Goal: Information Seeking & Learning: Learn about a topic

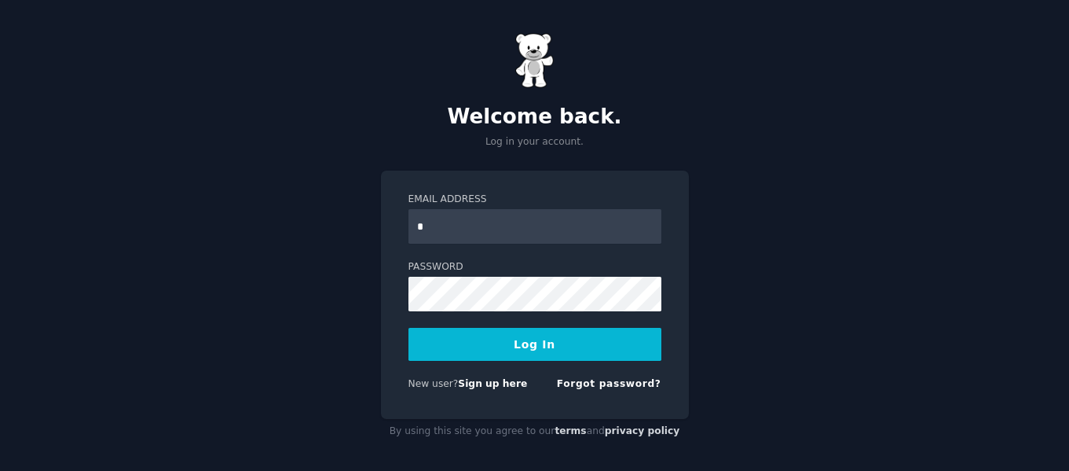
type input "**********"
click at [566, 343] on button "Log In" at bounding box center [535, 344] width 253 height 33
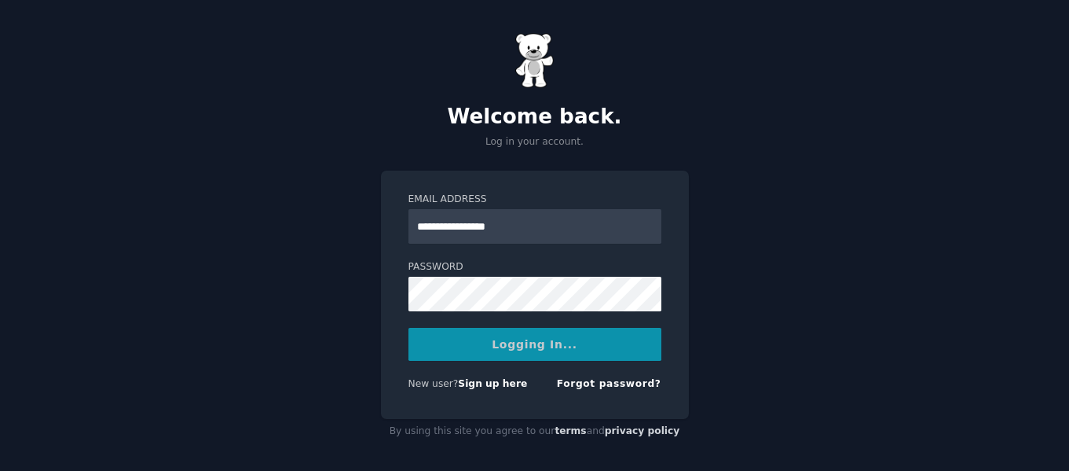
click at [566, 343] on div "Logging In..." at bounding box center [535, 344] width 253 height 33
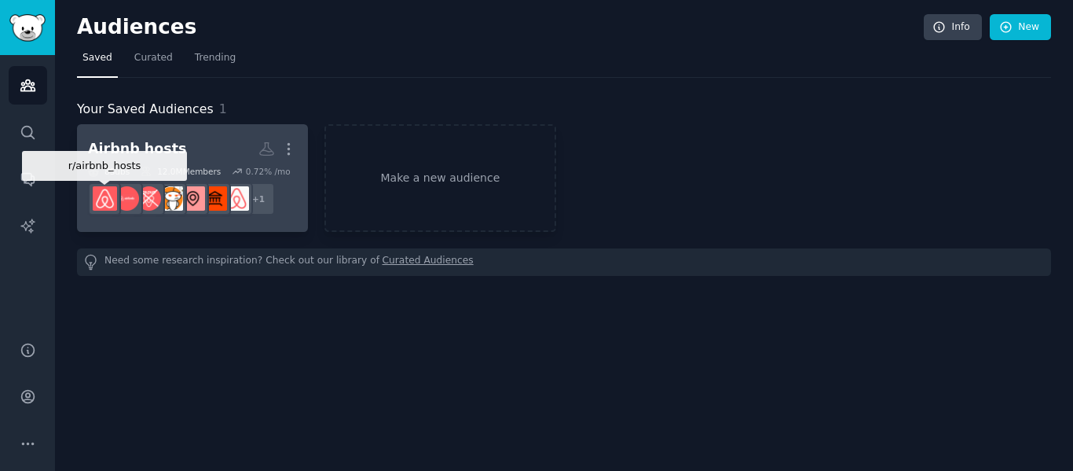
click at [97, 195] on img at bounding box center [105, 198] width 24 height 24
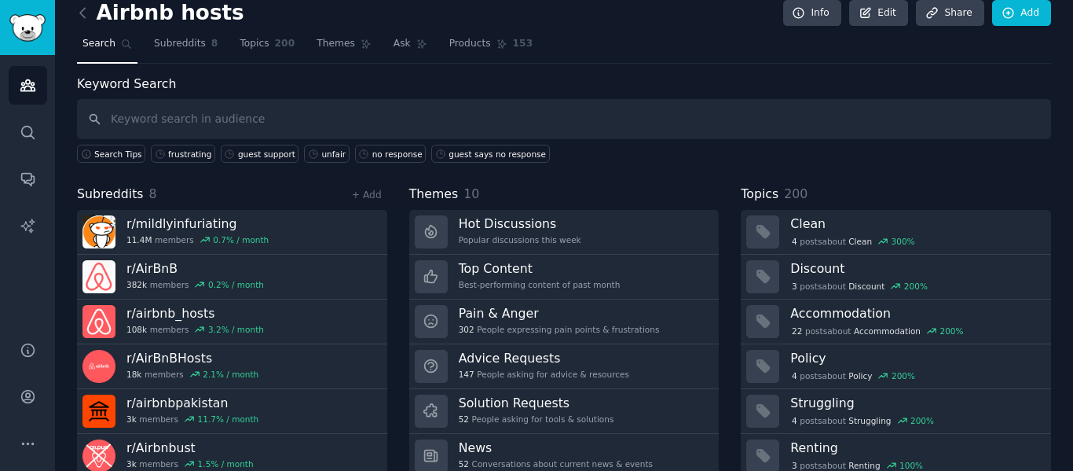
scroll to position [13, 0]
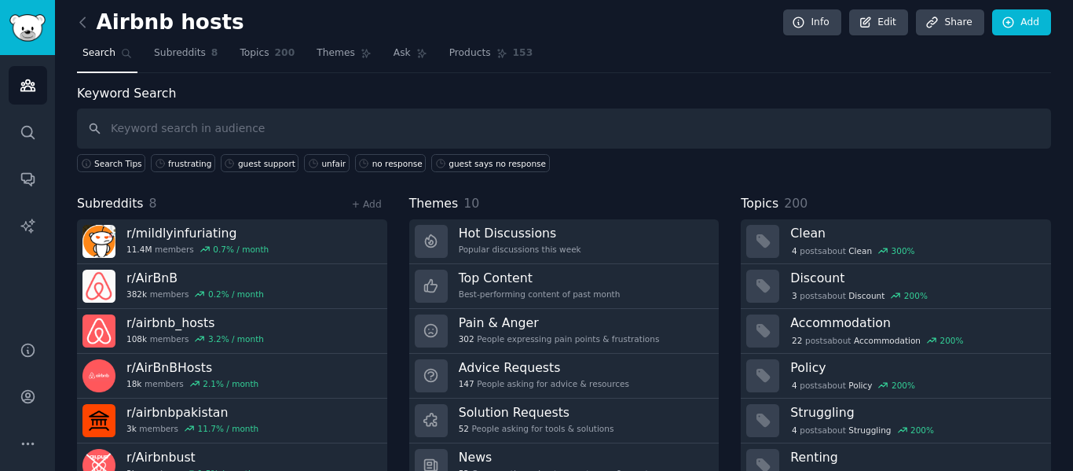
scroll to position [6, 0]
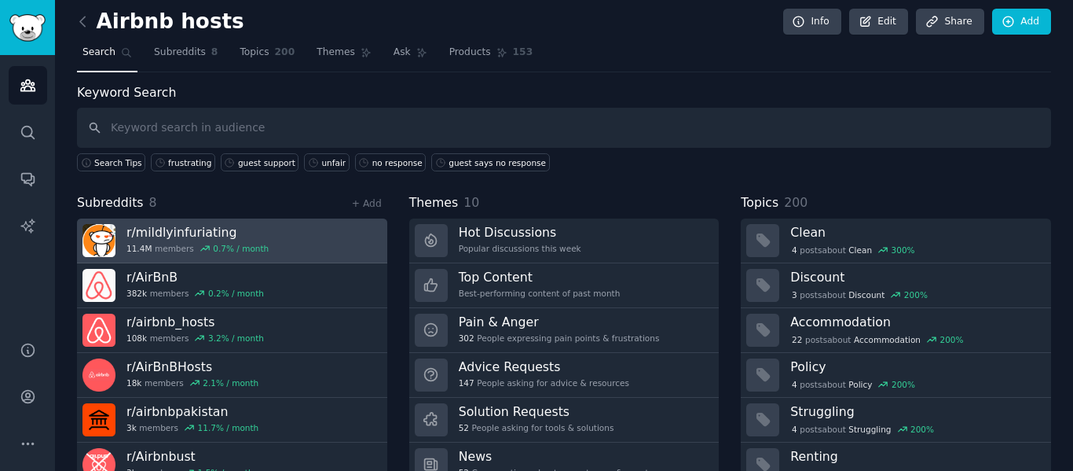
click at [202, 236] on h3 "r/ mildlyinfuriating" at bounding box center [198, 232] width 142 height 17
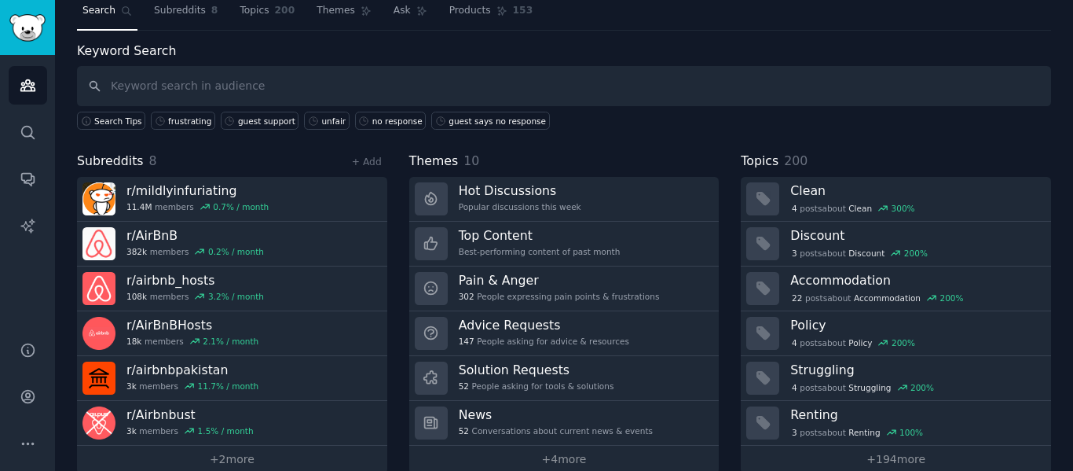
scroll to position [72, 0]
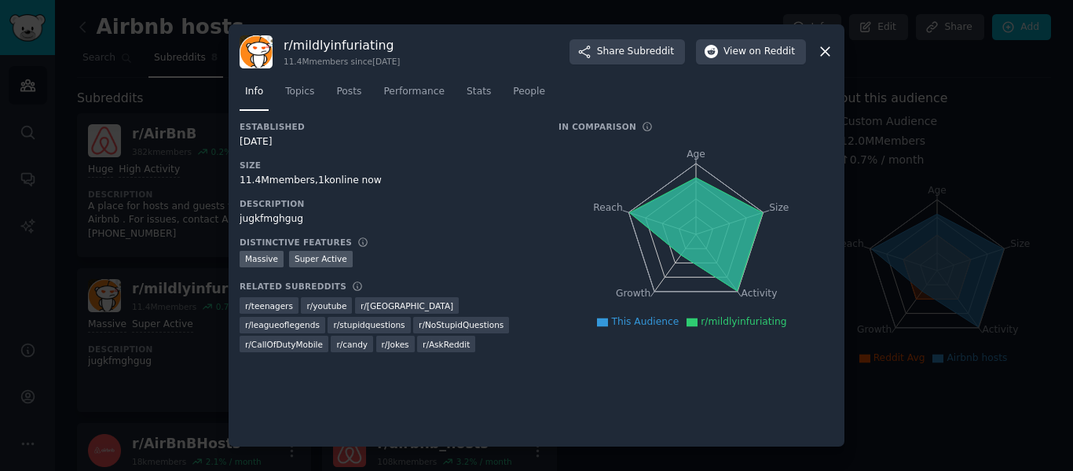
click at [823, 53] on icon at bounding box center [825, 52] width 9 height 9
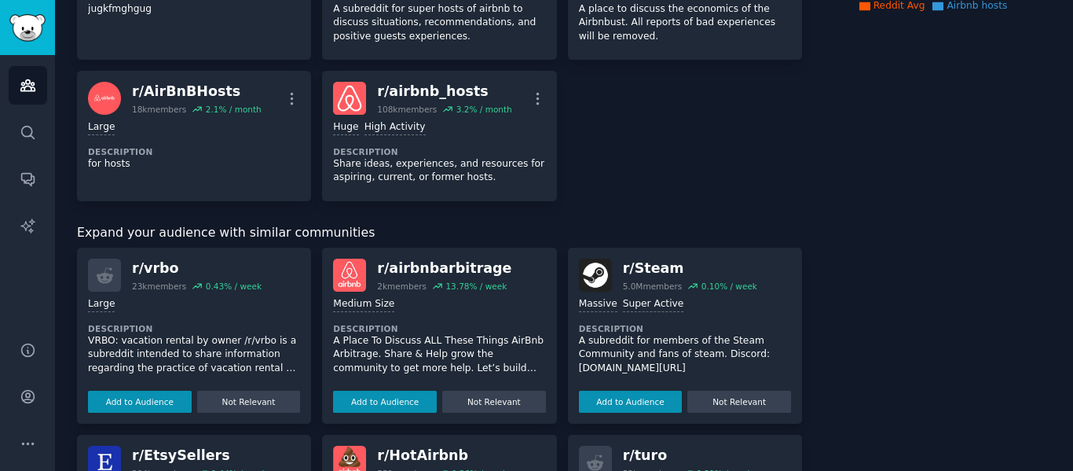
scroll to position [353, 0]
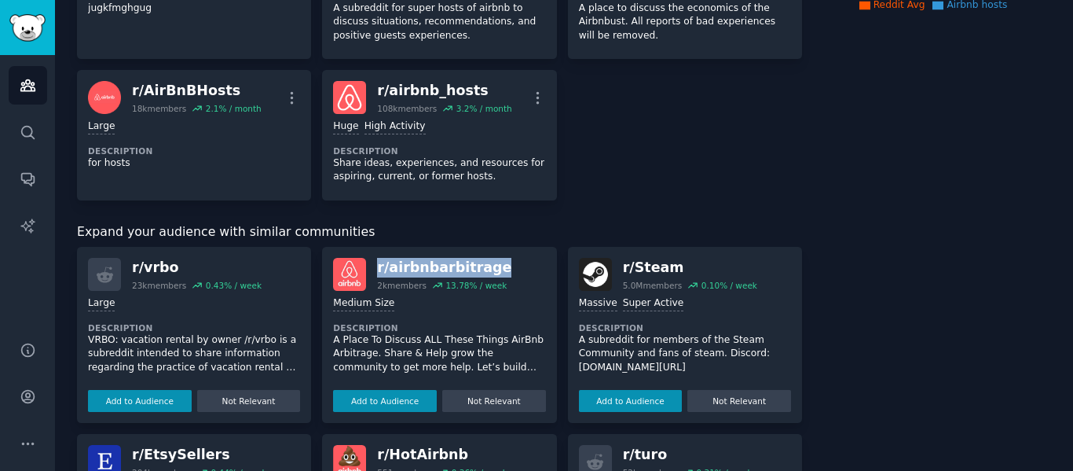
drag, startPoint x: 490, startPoint y: 271, endPoint x: 371, endPoint y: 259, distance: 119.3
click at [371, 259] on div "r/ airbnbarbitrage 2k members 13.78 % / week" at bounding box center [439, 274] width 212 height 33
copy div "r/ airbnbarbitrage"
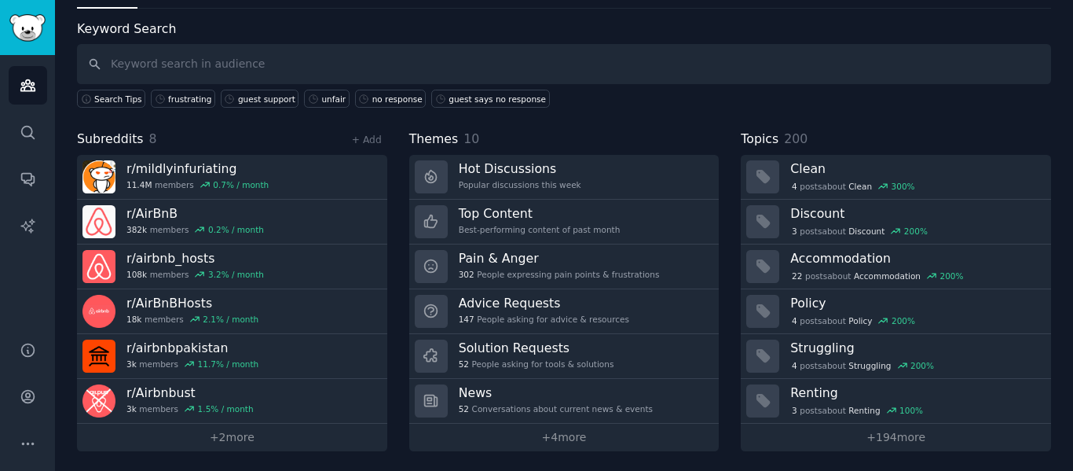
scroll to position [72, 0]
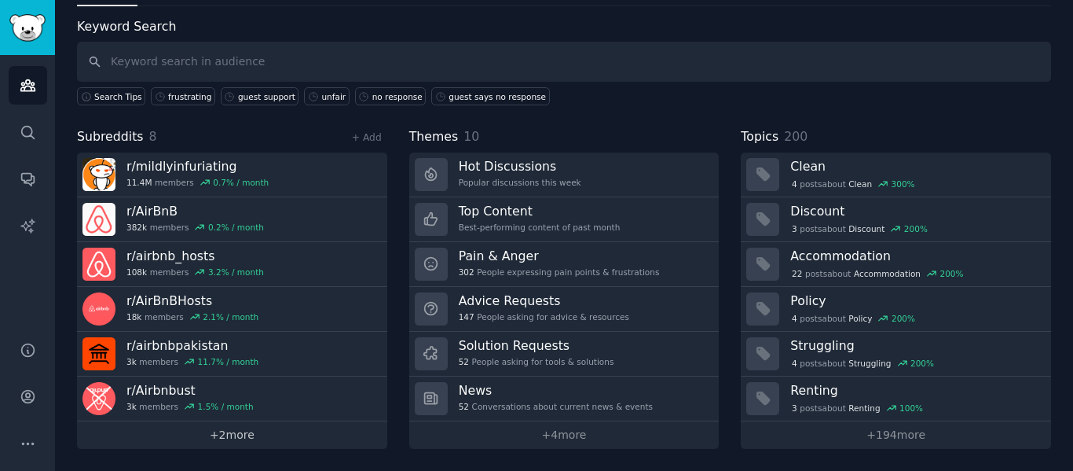
click at [226, 431] on link "+ 2 more" at bounding box center [232, 435] width 310 height 28
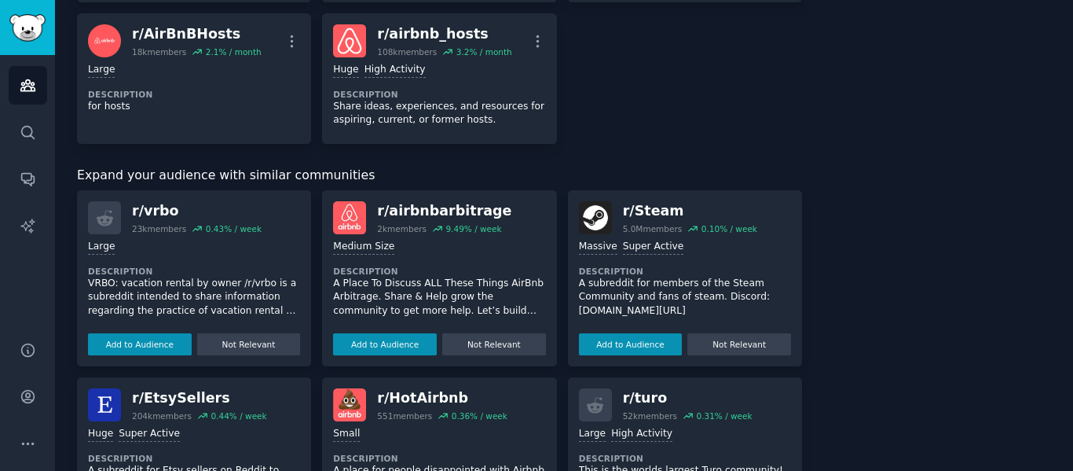
scroll to position [410, 0]
drag, startPoint x: 490, startPoint y: 205, endPoint x: 376, endPoint y: 196, distance: 113.5
click at [376, 196] on div "r/ airbnbarbitrage 2k members 9.49 % / week Medium Size Description A Place To …" at bounding box center [439, 277] width 234 height 176
copy div "r/ airbnbarbitrage"
